Goal: Task Accomplishment & Management: Manage account settings

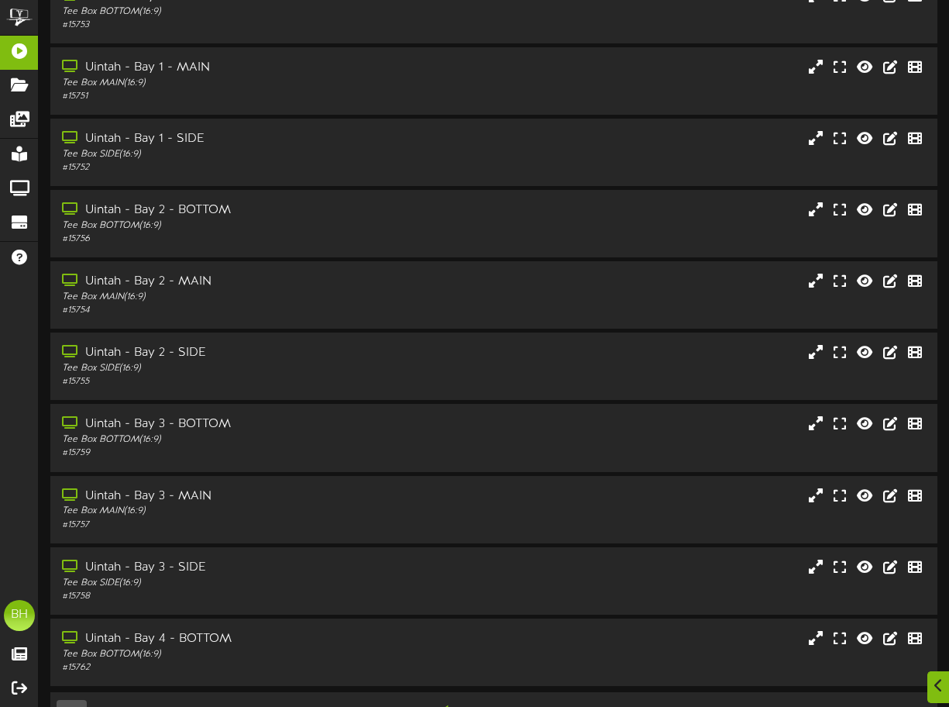
scroll to position [140, 0]
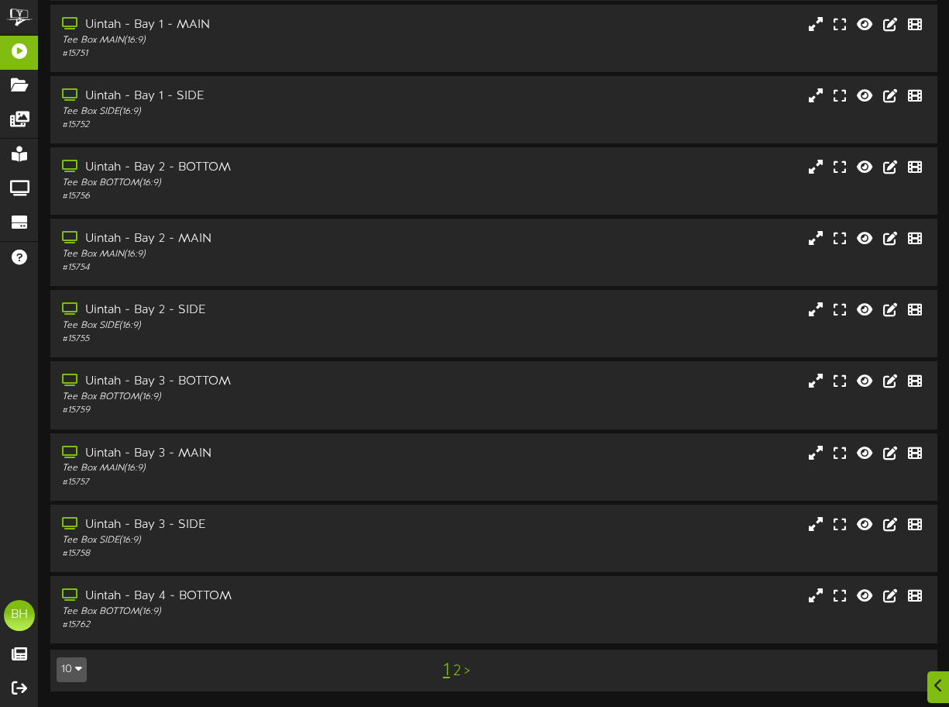
click at [459, 675] on link "2" at bounding box center [457, 671] width 8 height 17
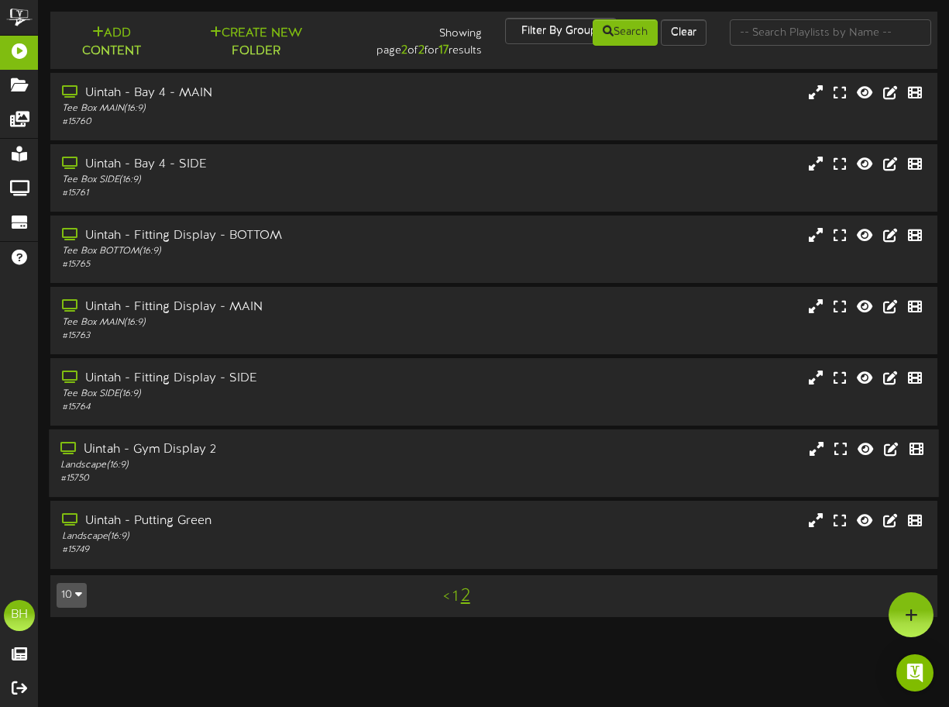
click at [424, 487] on div "Uintah - Gym Display 2 Landscape ( 16:9 ) # 15750" at bounding box center [494, 462] width 890 height 67
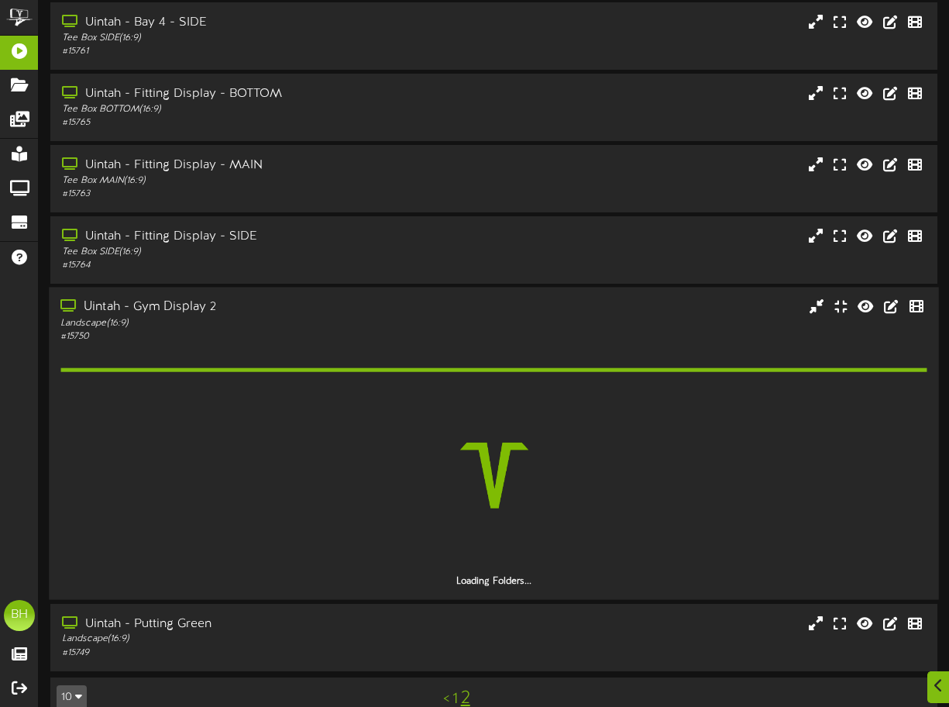
scroll to position [170, 0]
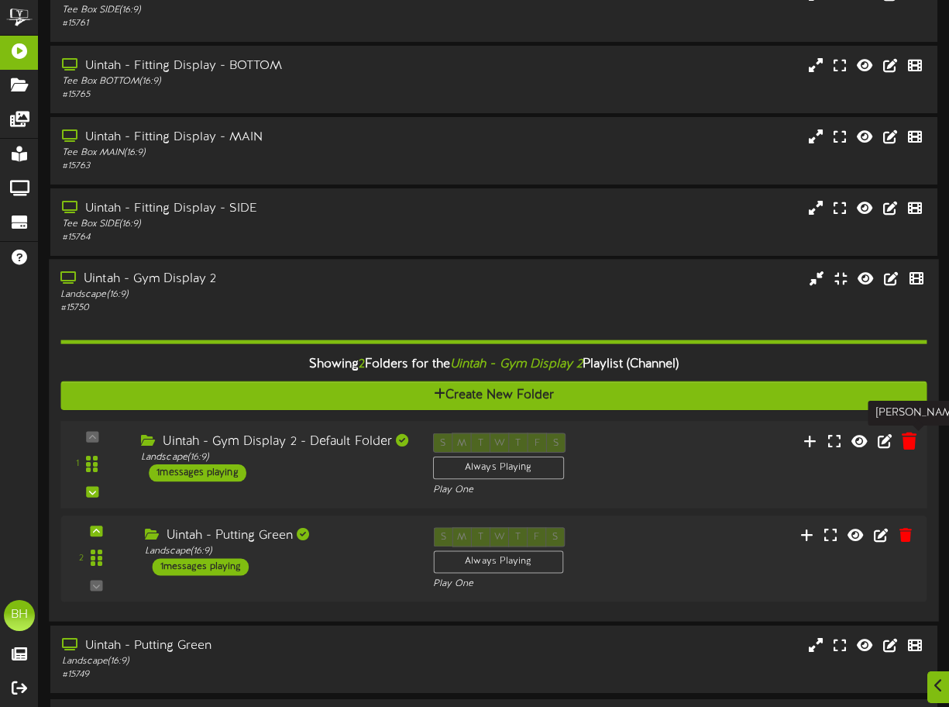
click at [913, 439] on icon at bounding box center [909, 440] width 15 height 17
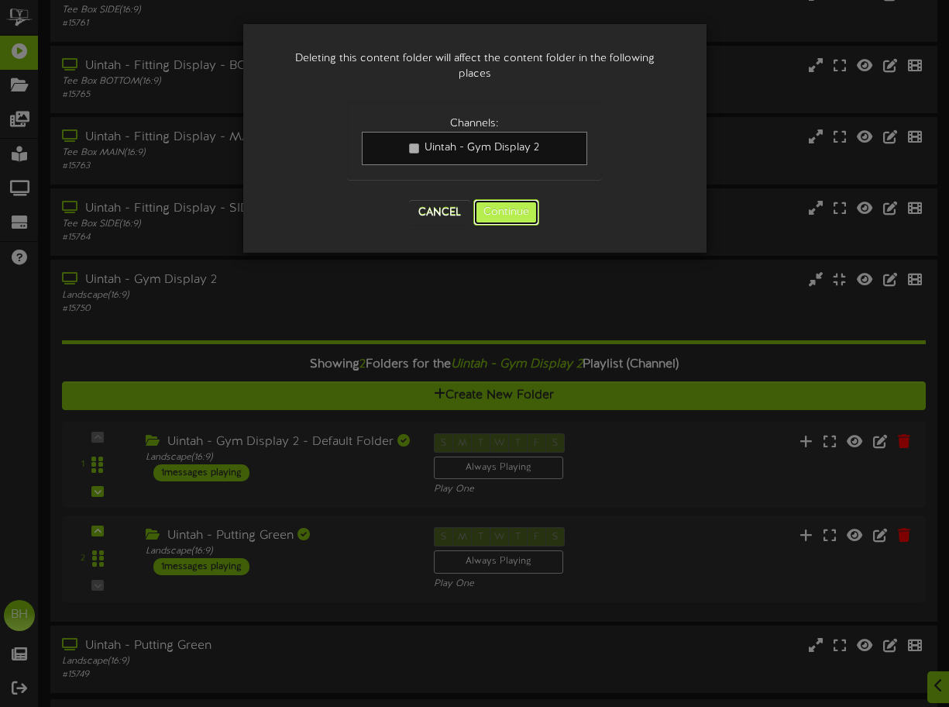
click at [512, 212] on button "Continue" at bounding box center [507, 212] width 66 height 26
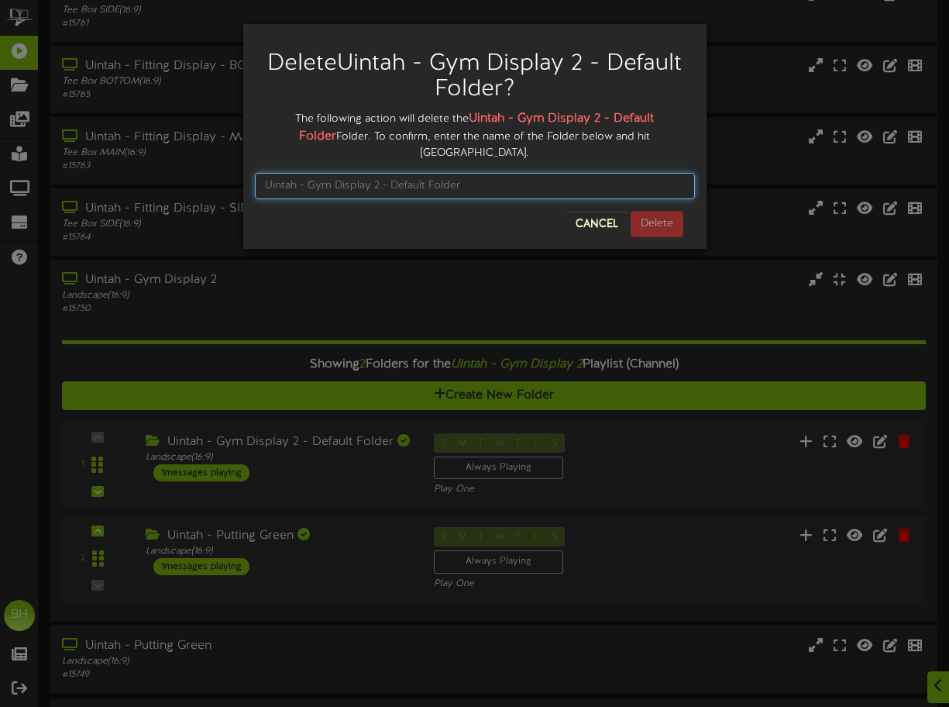
click at [479, 173] on input "text" at bounding box center [475, 186] width 440 height 26
type input "U"
type input "Uintah - Gym Display 2 -Default folder"
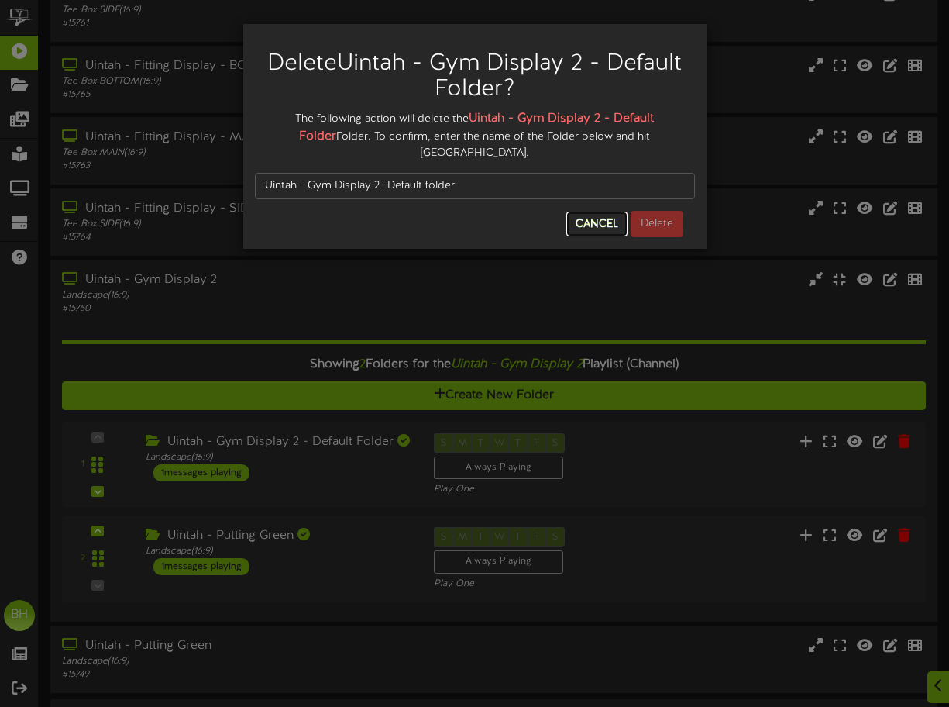
click at [603, 212] on button "Cancel" at bounding box center [597, 224] width 61 height 25
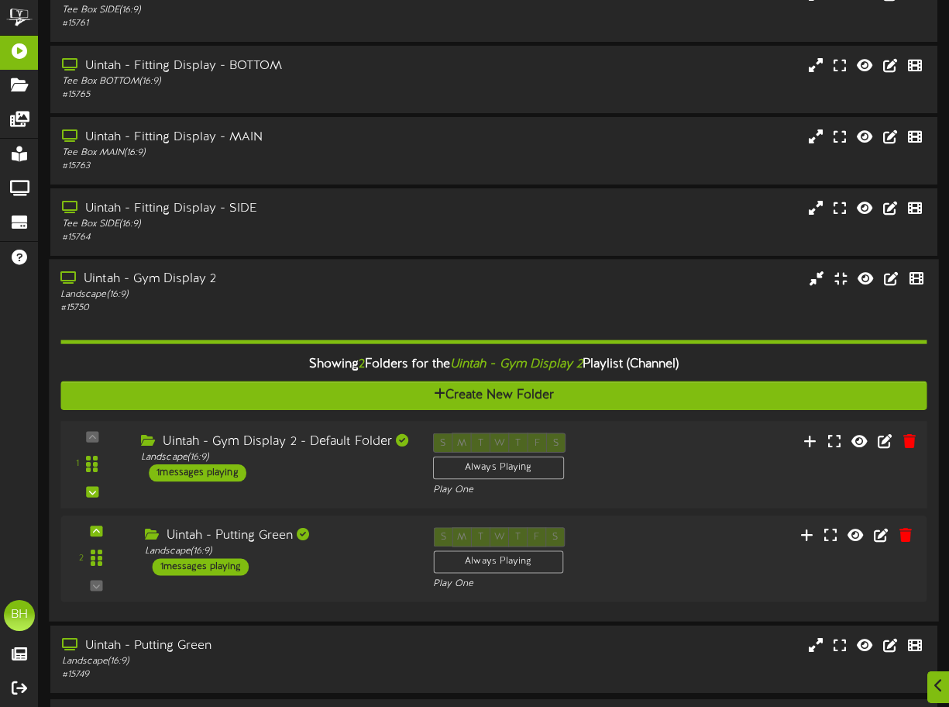
click at [212, 467] on div "1 messages playing" at bounding box center [198, 472] width 98 height 17
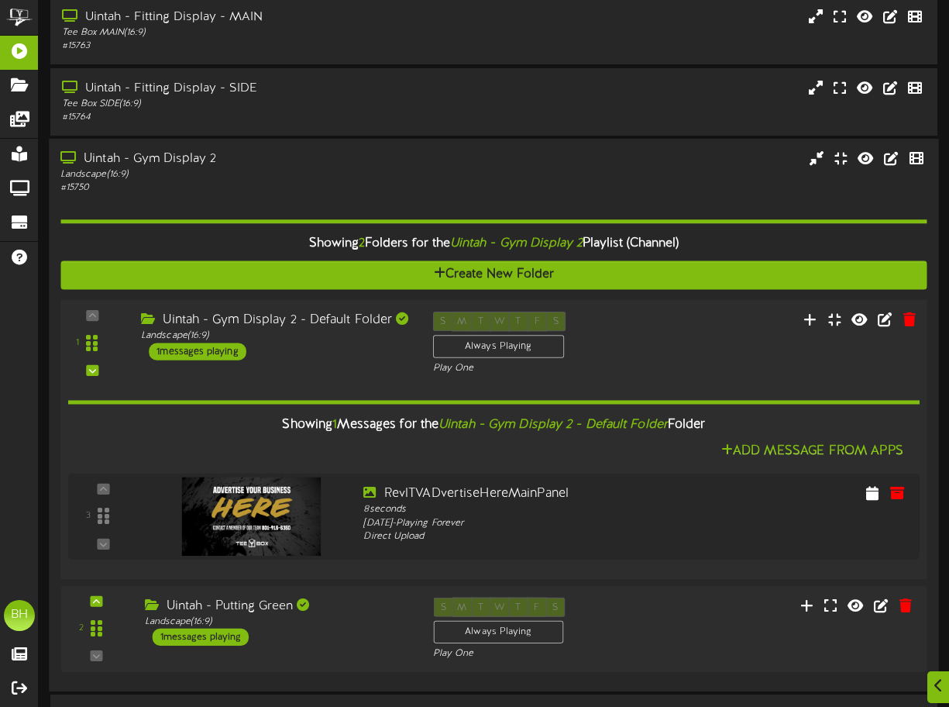
scroll to position [289, 0]
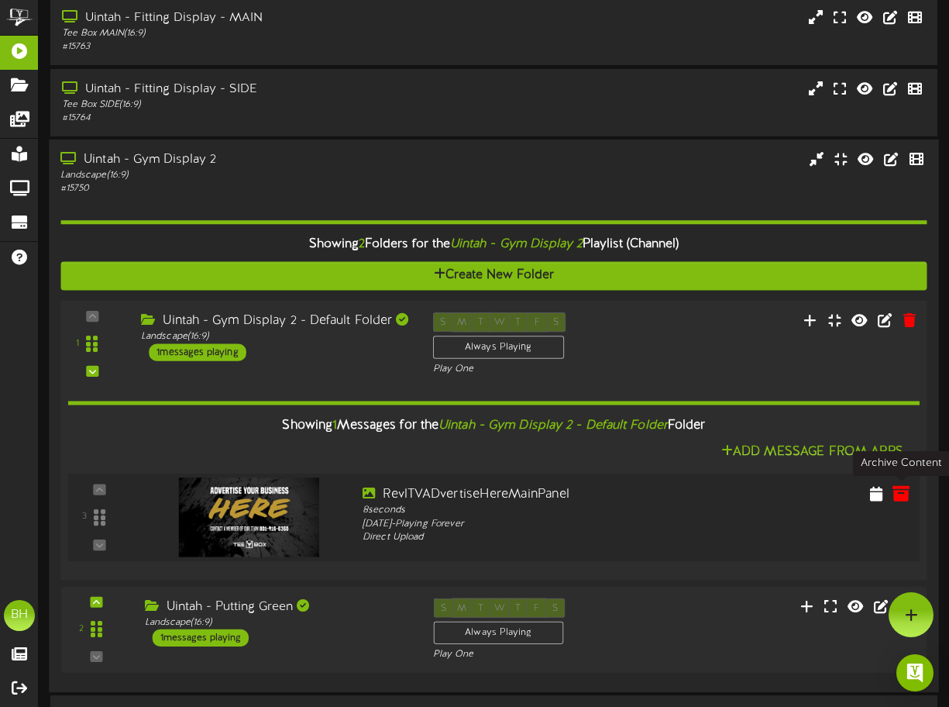
click at [904, 494] on icon at bounding box center [901, 492] width 17 height 17
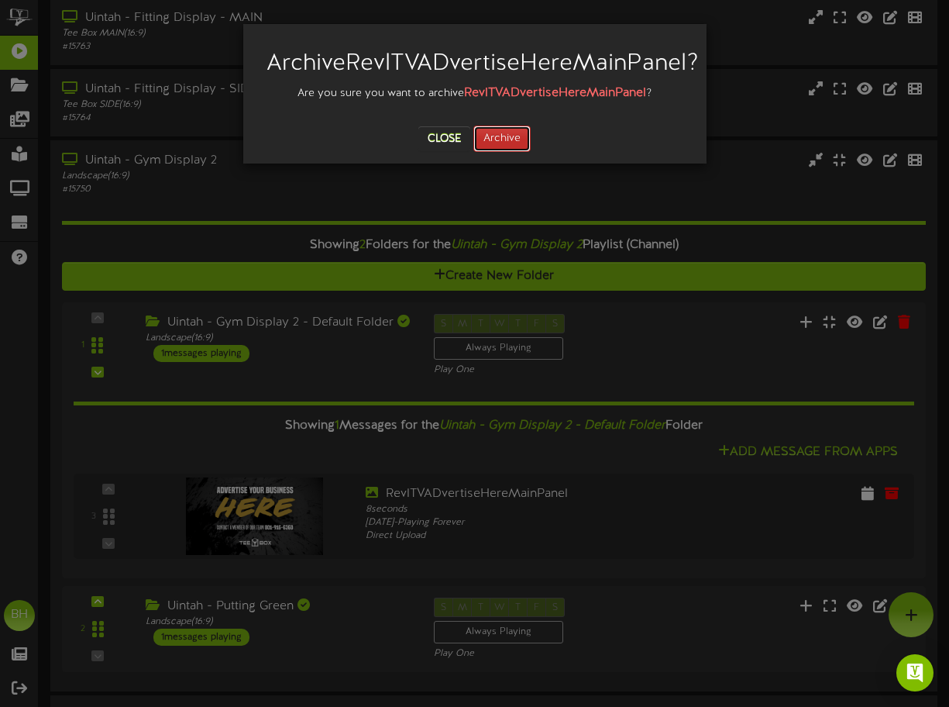
click at [509, 152] on button "Archive" at bounding box center [502, 139] width 57 height 26
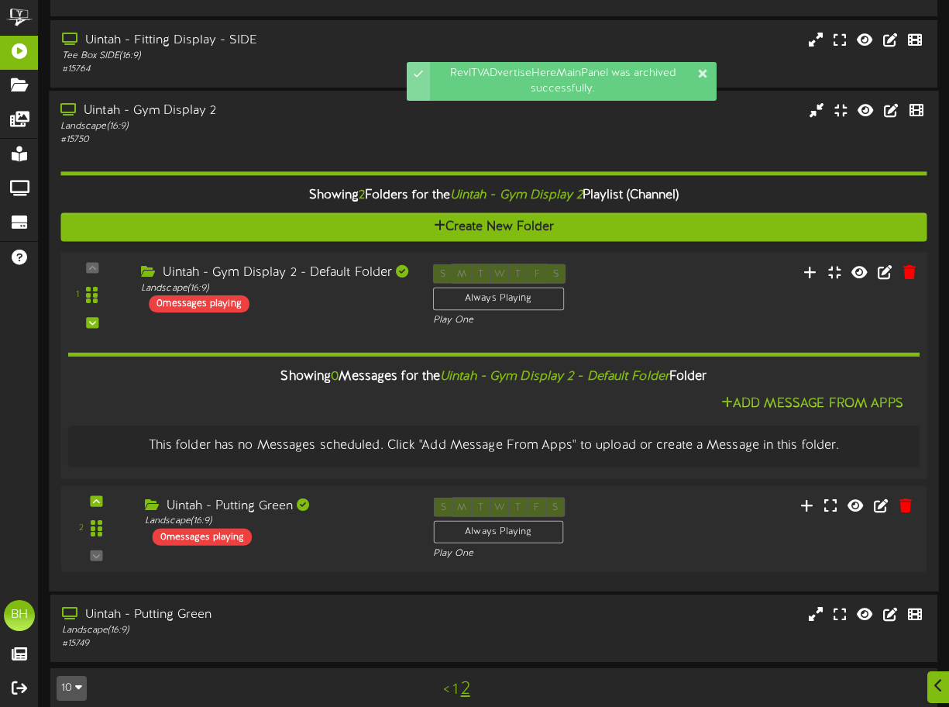
scroll to position [352, 0]
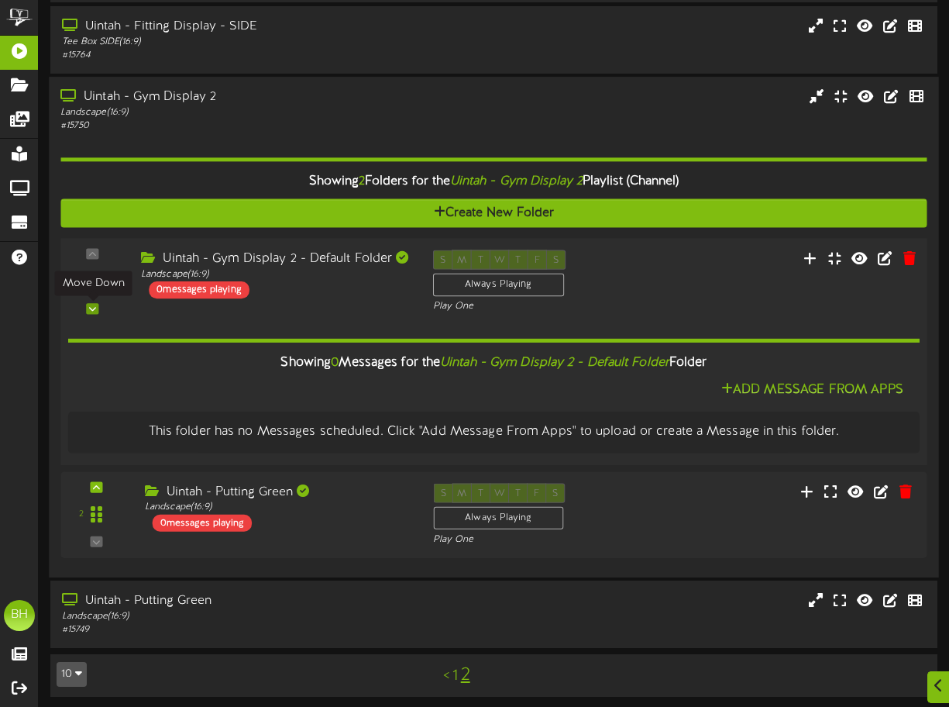
click at [91, 309] on icon at bounding box center [92, 309] width 7 height 8
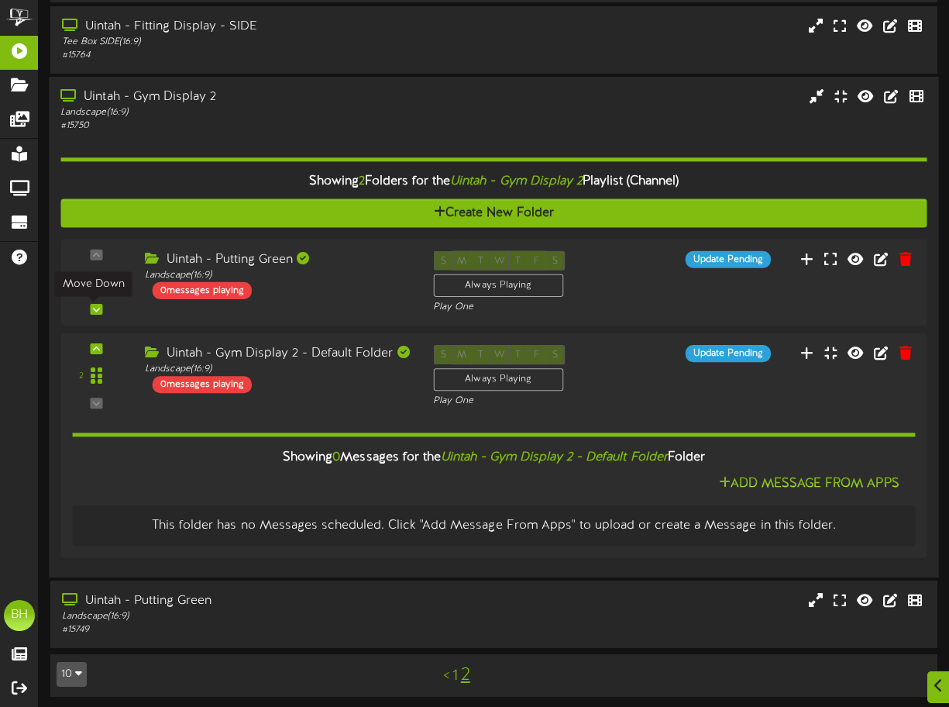
click at [93, 309] on icon at bounding box center [96, 309] width 7 height 8
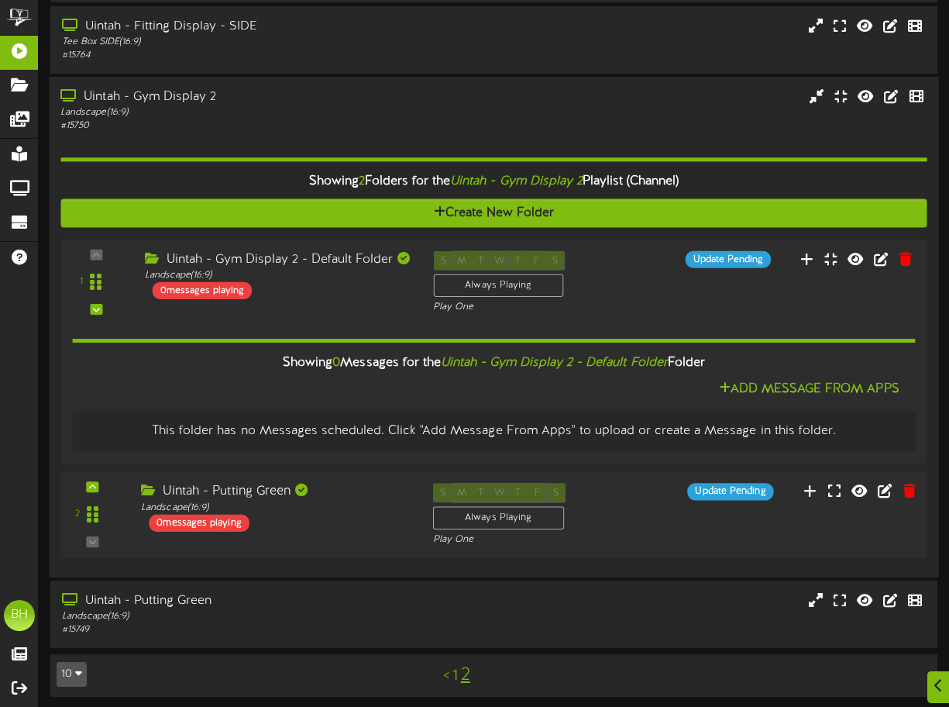
scroll to position [357, 0]
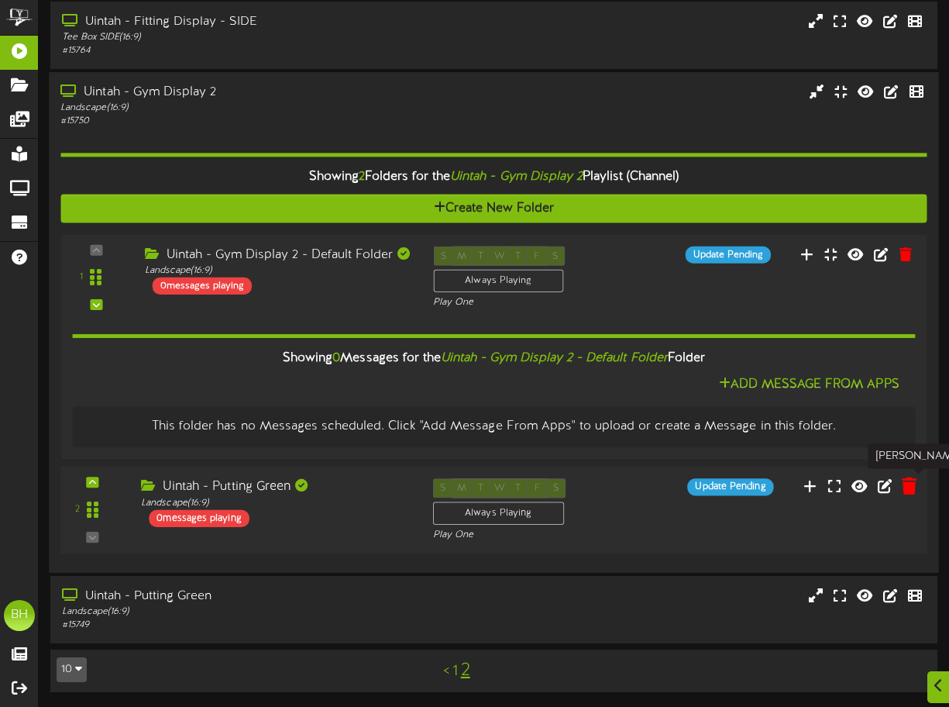
click at [912, 482] on icon at bounding box center [909, 485] width 15 height 17
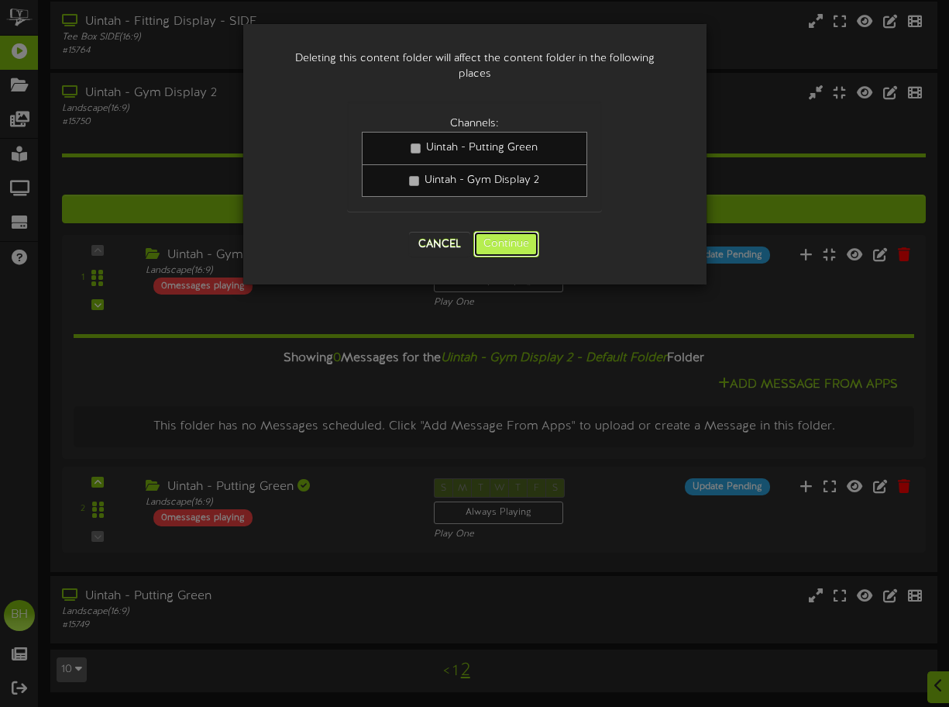
click at [505, 249] on button "Continue" at bounding box center [507, 244] width 66 height 26
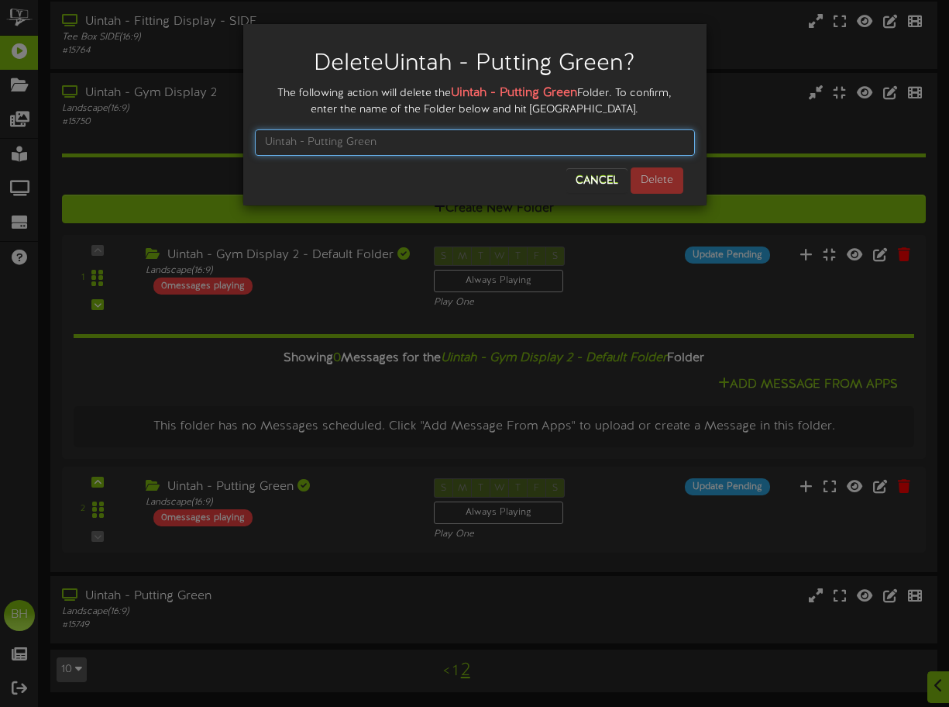
click at [405, 146] on input "text" at bounding box center [475, 142] width 440 height 26
type input "Uintah - Putting Green"
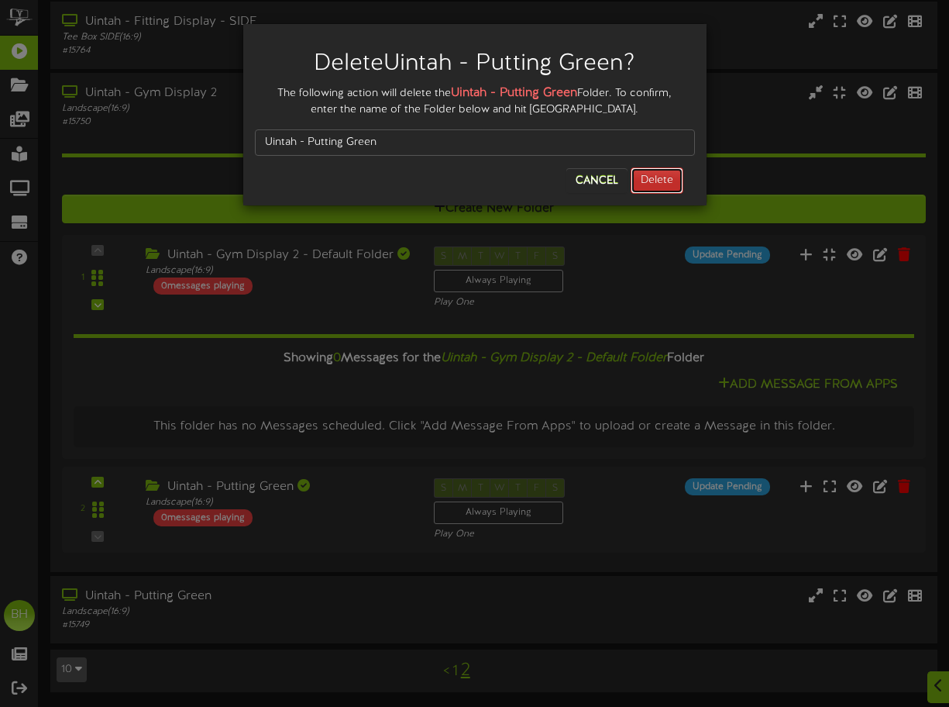
click at [670, 181] on button "Delete" at bounding box center [657, 180] width 53 height 26
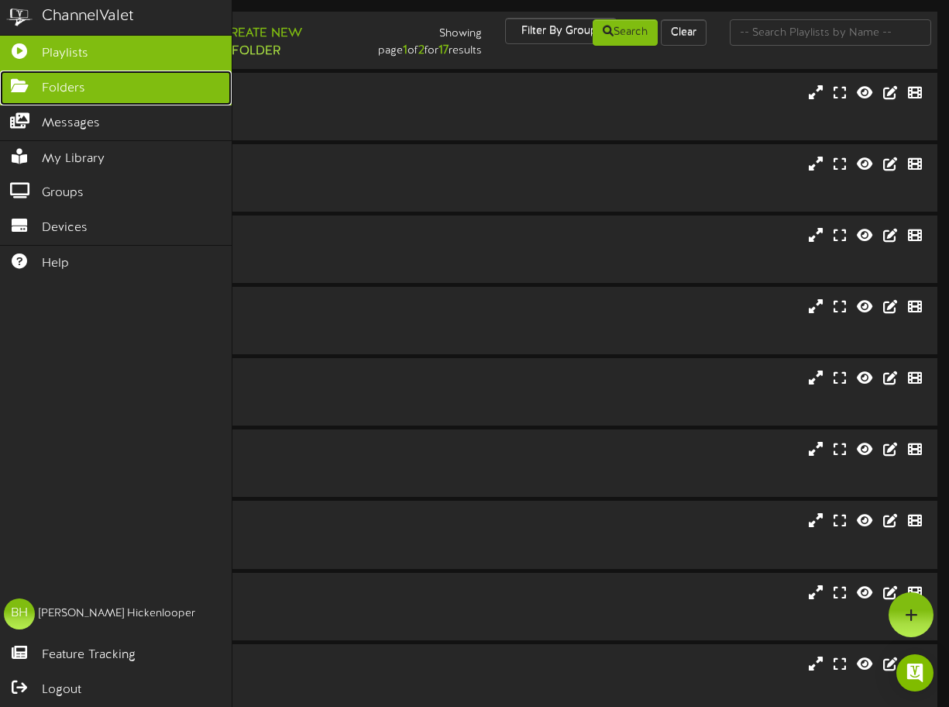
click at [26, 86] on icon at bounding box center [19, 84] width 39 height 12
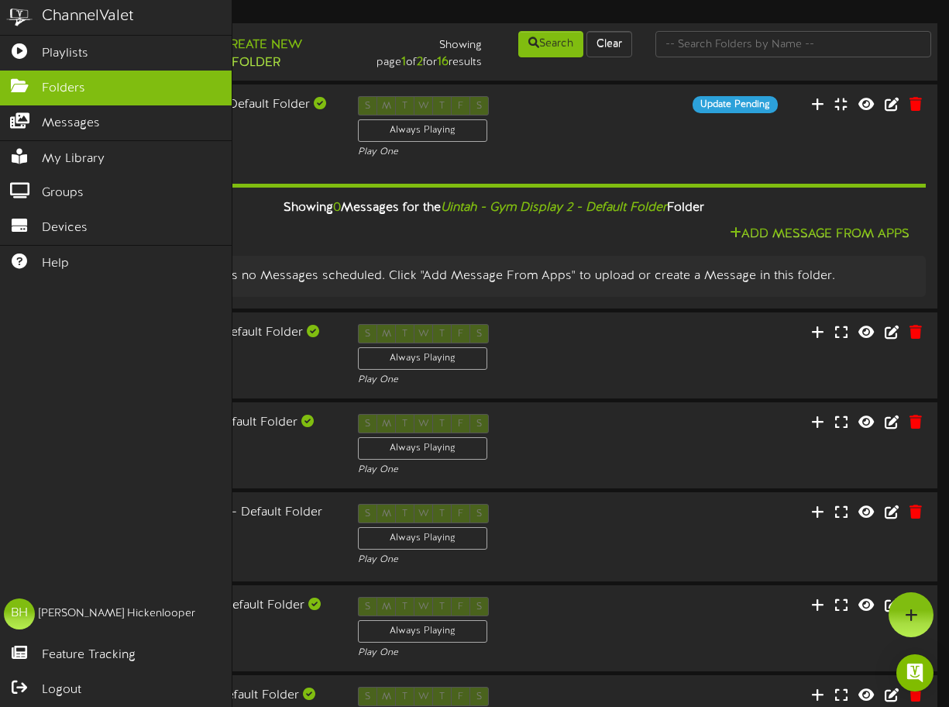
click at [171, 529] on div "ChannelValet Playlists Folders Messages My Library Groups Devices Help BH Bret …" at bounding box center [116, 353] width 233 height 707
